Goal: Information Seeking & Learning: Learn about a topic

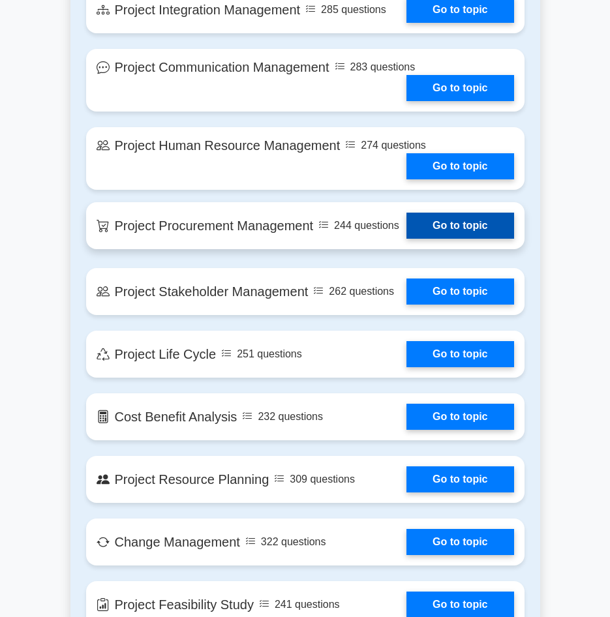
scroll to position [1500, 0]
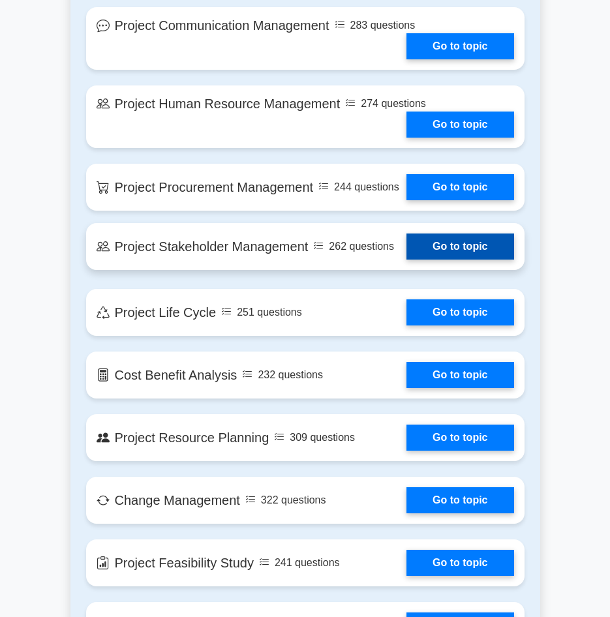
click at [419, 234] on link "Go to topic" at bounding box center [459, 247] width 107 height 26
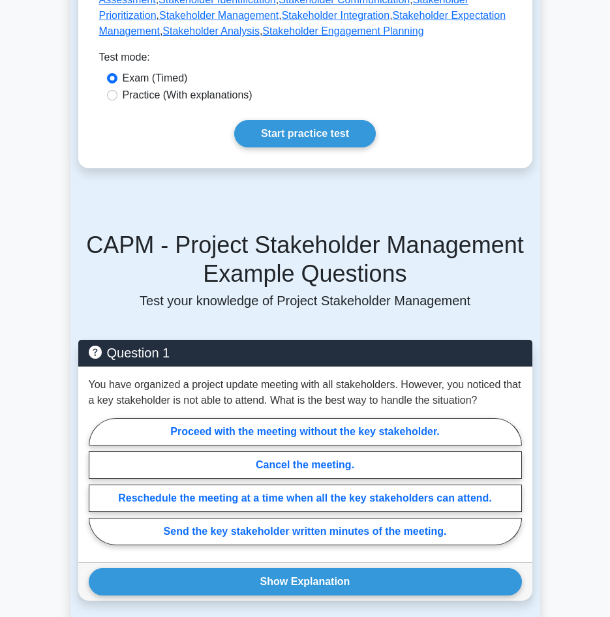
scroll to position [783, 0]
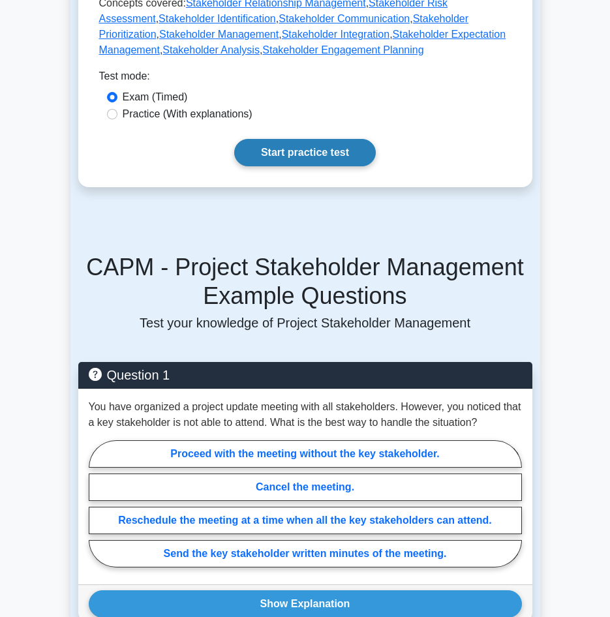
click at [321, 146] on link "Start practice test" at bounding box center [305, 152] width 142 height 27
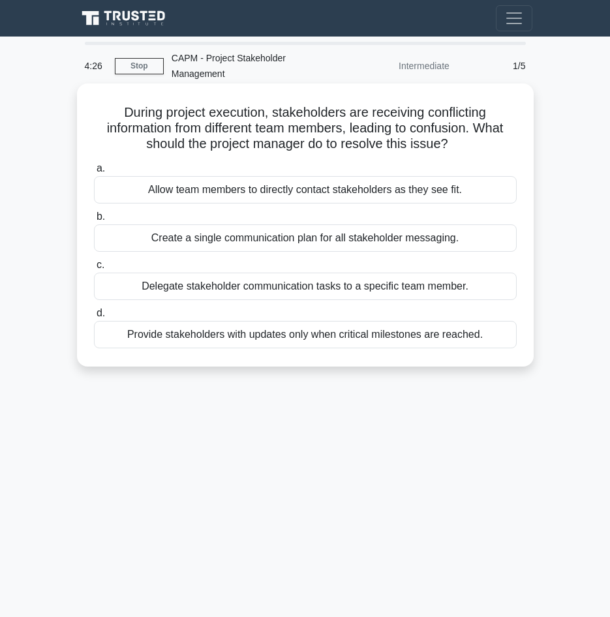
click at [245, 235] on div "Create a single communication plan for all stakeholder messaging." at bounding box center [305, 237] width 423 height 27
click at [94, 221] on input "b. Create a single communication plan for all stakeholder messaging." at bounding box center [94, 217] width 0 height 8
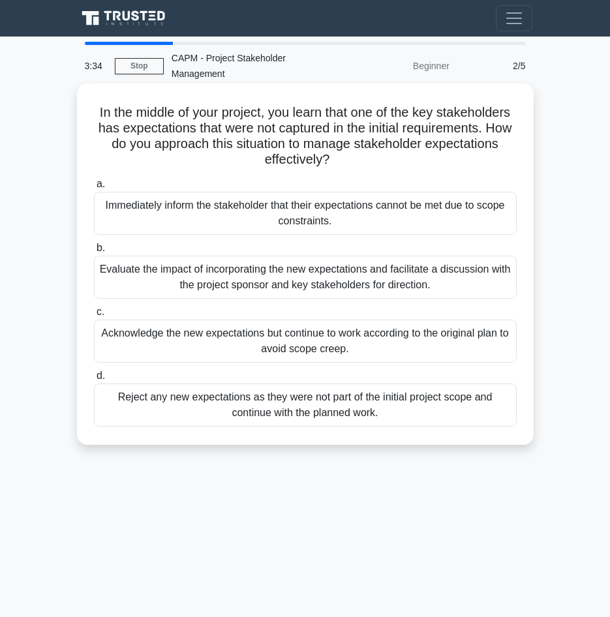
click at [177, 350] on div "Acknowledge the new expectations but continue to work according to the original…" at bounding box center [305, 341] width 423 height 43
click at [94, 316] on input "c. Acknowledge the new expectations but continue to work according to the origi…" at bounding box center [94, 312] width 0 height 8
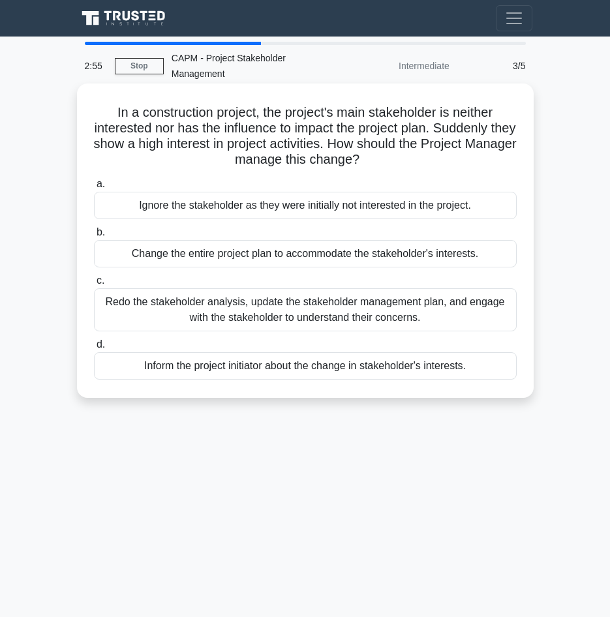
click at [265, 318] on div "Redo the stakeholder analysis, update the stakeholder management plan, and enga…" at bounding box center [305, 309] width 423 height 43
click at [94, 285] on input "c. Redo the stakeholder analysis, update the stakeholder management plan, and e…" at bounding box center [94, 281] width 0 height 8
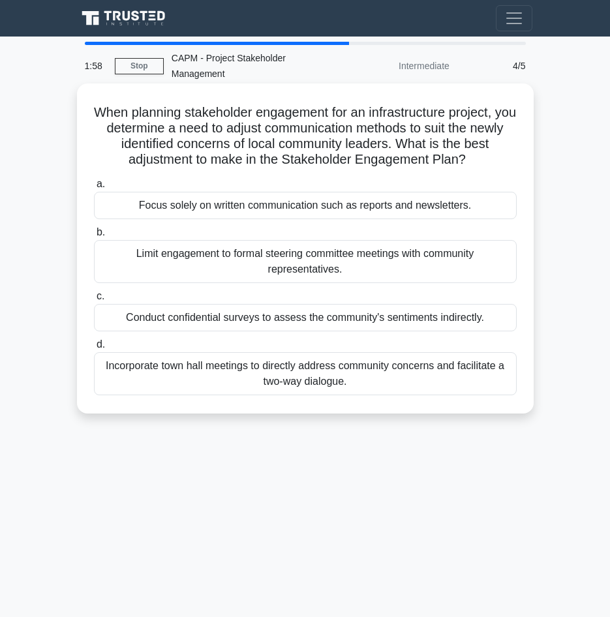
click at [349, 370] on div "Incorporate town hall meetings to directly address community concerns and facil…" at bounding box center [305, 373] width 423 height 43
click at [94, 349] on input "d. Incorporate town hall meetings to directly address community concerns and fa…" at bounding box center [94, 344] width 0 height 8
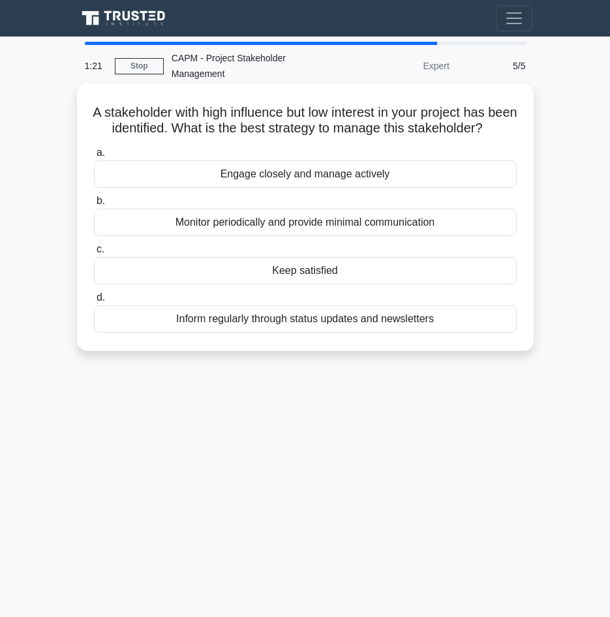
click at [252, 236] on div "Monitor periodically and provide minimal communication" at bounding box center [305, 222] width 423 height 27
click at [94, 205] on input "b. Monitor periodically and provide minimal communication" at bounding box center [94, 201] width 0 height 8
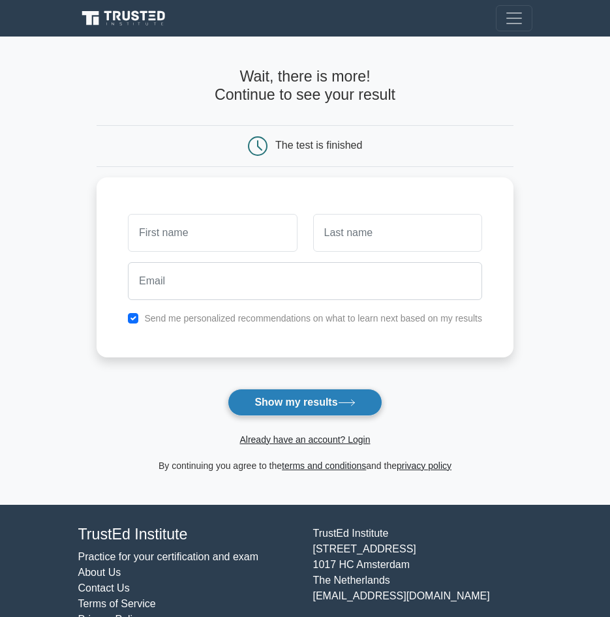
click at [283, 400] on button "Show my results" at bounding box center [305, 402] width 154 height 27
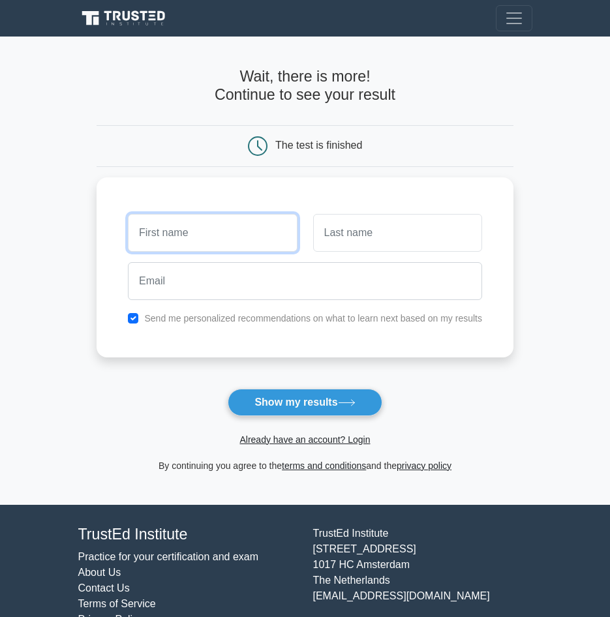
type input "l"
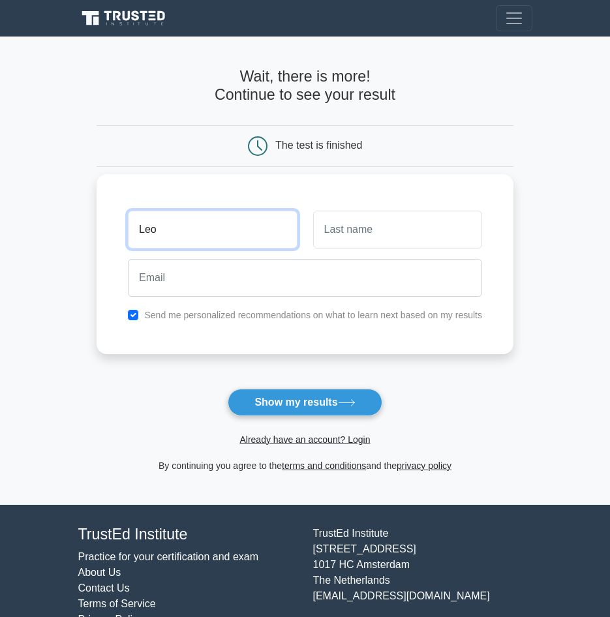
type input "Leo"
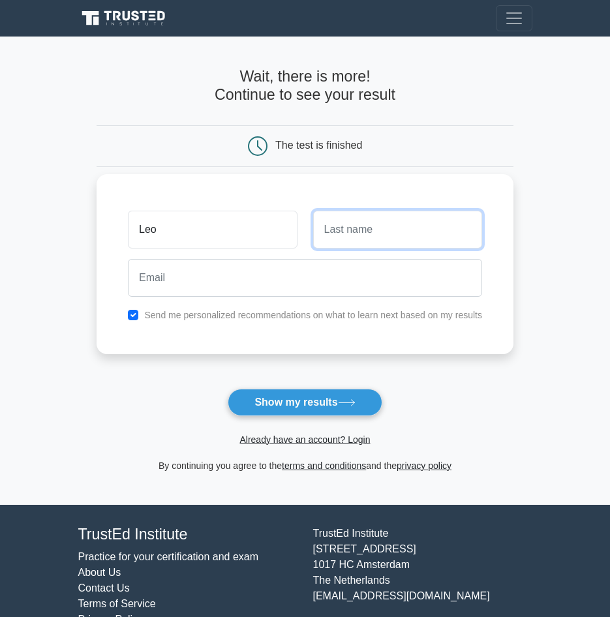
click at [335, 237] on input "text" at bounding box center [397, 230] width 169 height 38
type input "nard"
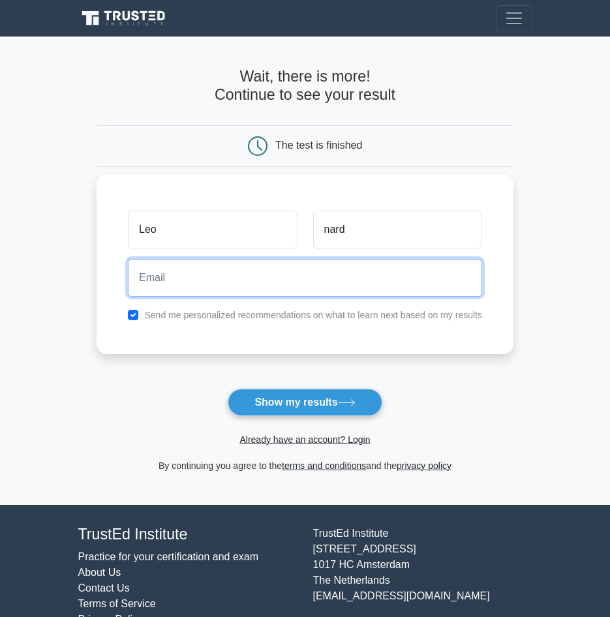
click at [351, 286] on input "email" at bounding box center [305, 278] width 354 height 38
type input "leonardmiebo77@gmail.com"
click at [228, 389] on button "Show my results" at bounding box center [305, 402] width 154 height 27
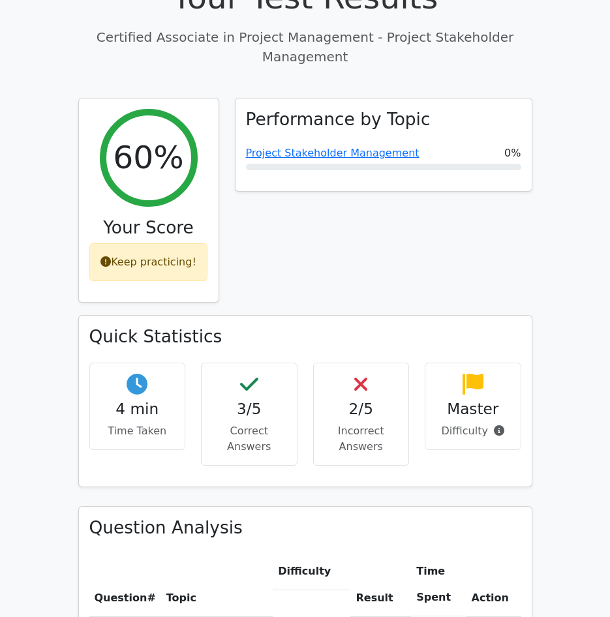
scroll to position [522, 0]
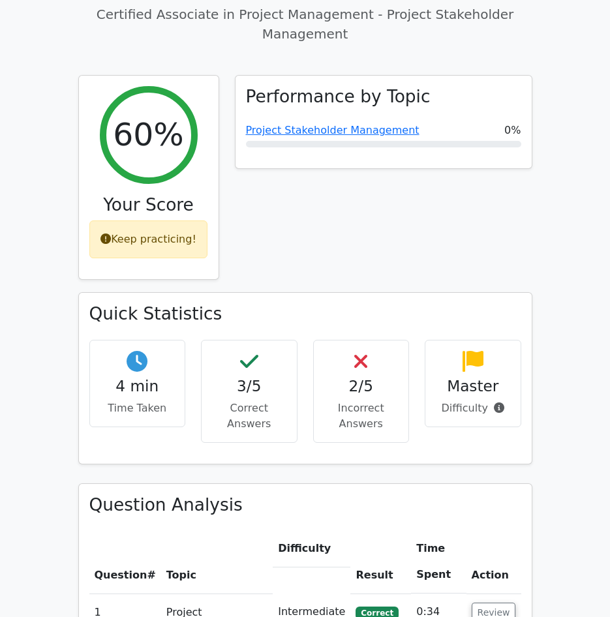
click at [443, 357] on div "Master Difficulty" at bounding box center [473, 391] width 112 height 103
click at [368, 377] on h4 "2/5" at bounding box center [361, 386] width 74 height 18
drag, startPoint x: 368, startPoint y: 315, endPoint x: 398, endPoint y: 354, distance: 48.8
click at [398, 354] on div "2/5 Incorrect Answers" at bounding box center [361, 391] width 97 height 103
drag, startPoint x: 398, startPoint y: 354, endPoint x: 387, endPoint y: 348, distance: 12.3
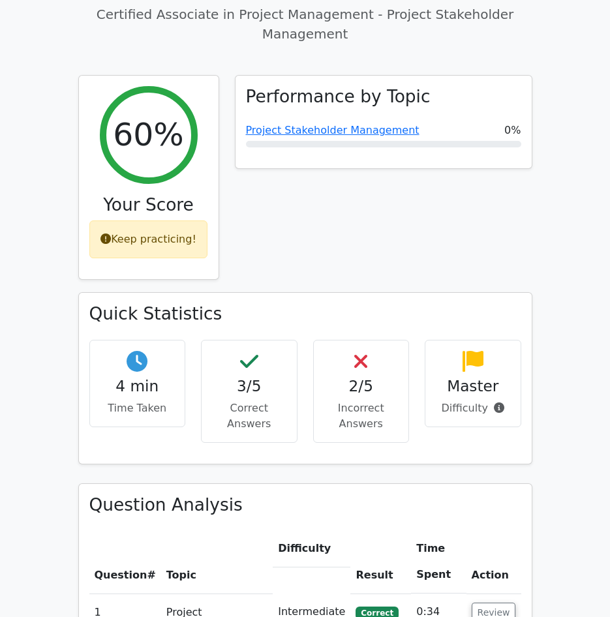
click at [387, 348] on div "2/5 Incorrect Answers" at bounding box center [361, 391] width 97 height 103
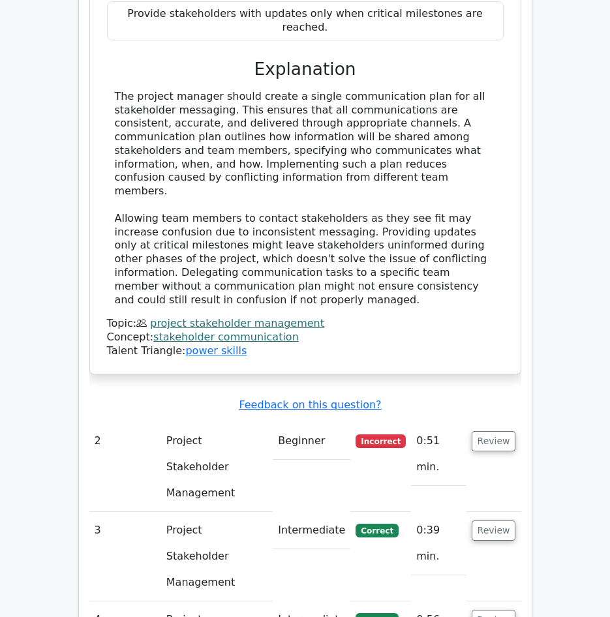
scroll to position [1500, 0]
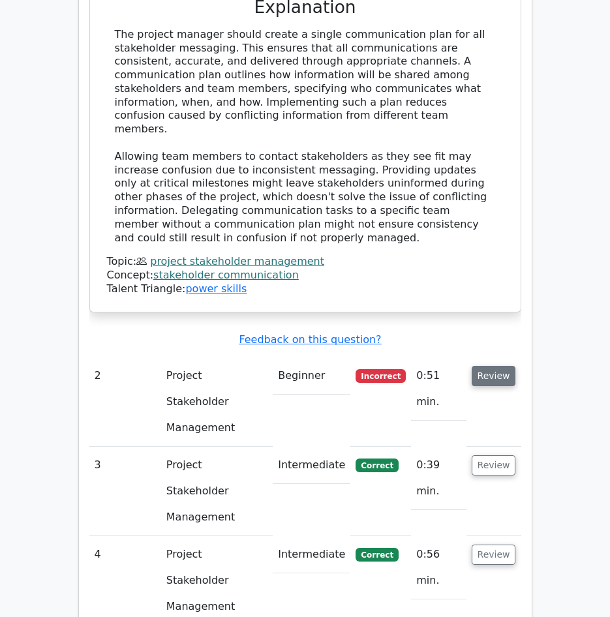
click at [497, 366] on button "Review" at bounding box center [494, 376] width 44 height 20
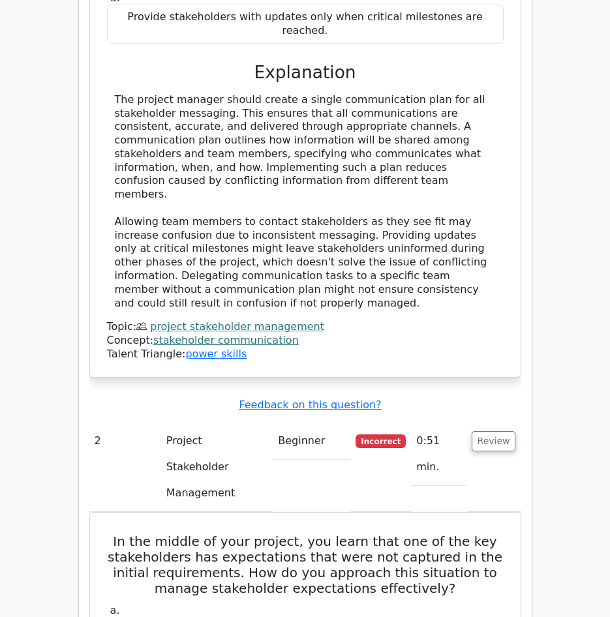
scroll to position [1370, 0]
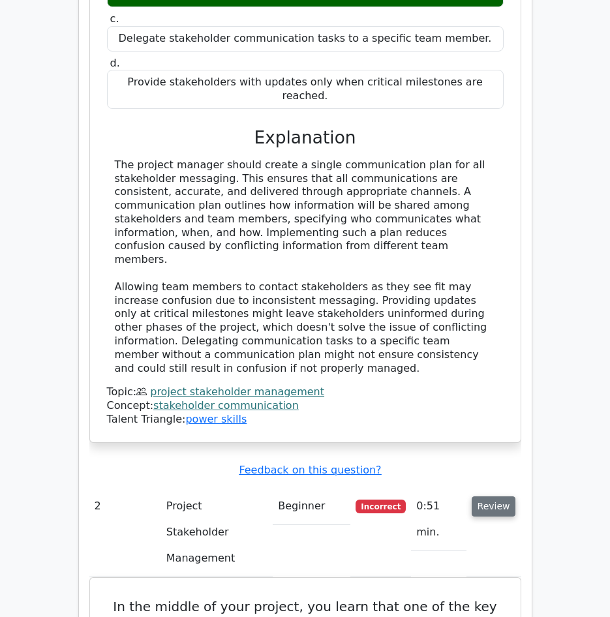
click at [483, 496] on button "Review" at bounding box center [494, 506] width 44 height 20
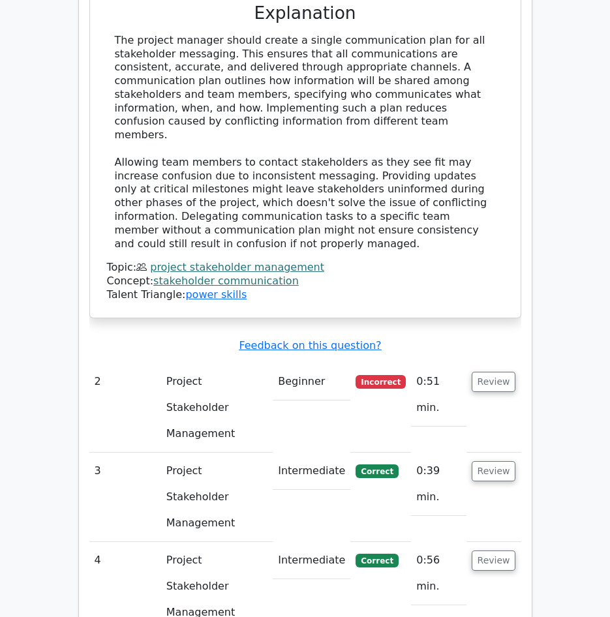
scroll to position [1500, 0]
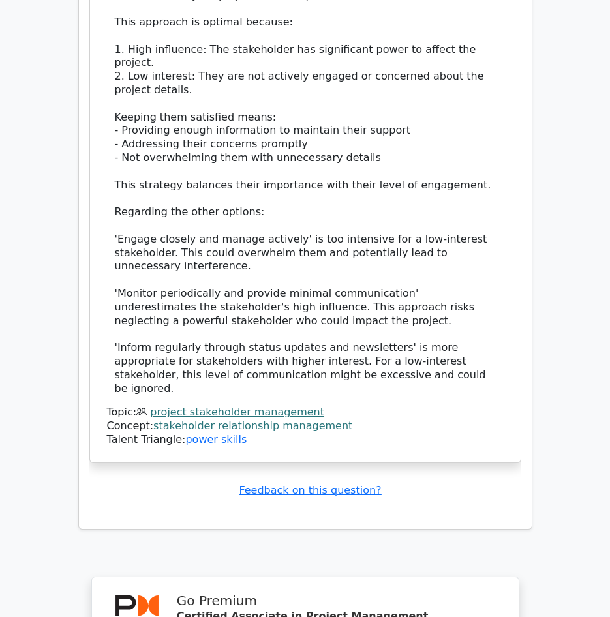
scroll to position [2526, 0]
